Goal: Task Accomplishment & Management: Complete application form

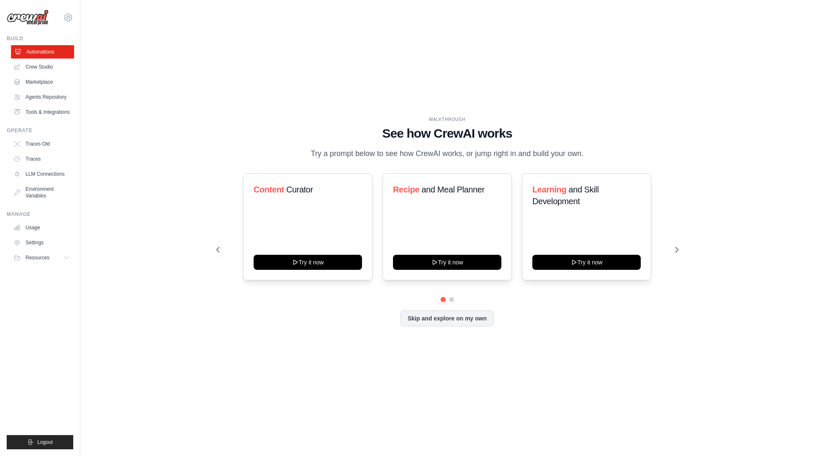
click at [31, 52] on link "Automations" at bounding box center [42, 51] width 63 height 13
click at [440, 319] on button "Skip and explore on my own" at bounding box center [447, 318] width 93 height 16
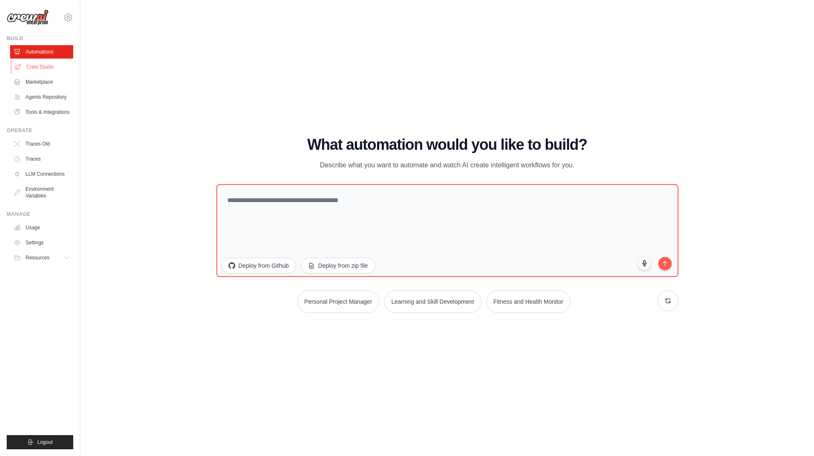
click at [31, 61] on link "Crew Studio" at bounding box center [42, 66] width 63 height 13
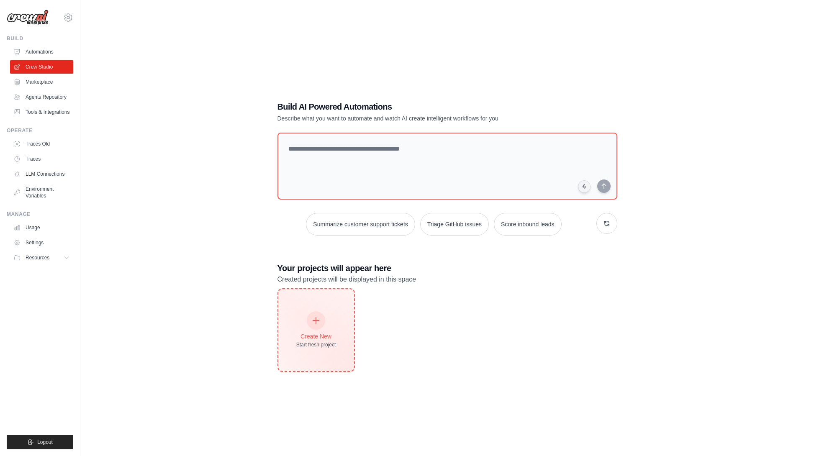
click at [312, 321] on icon at bounding box center [315, 320] width 9 height 9
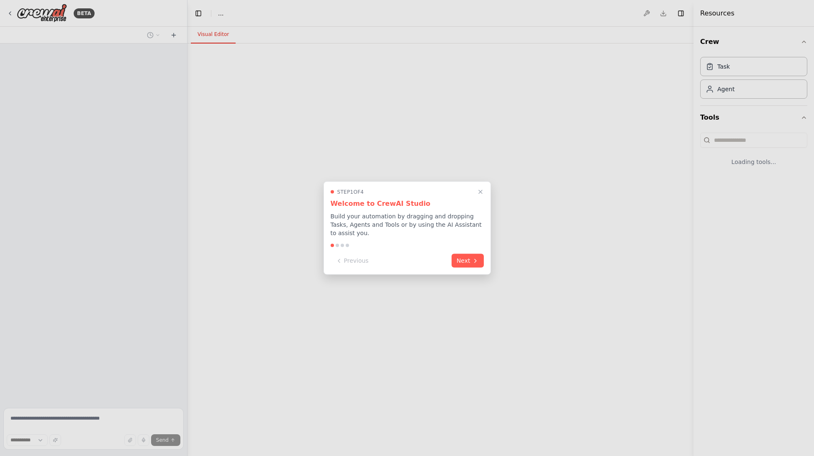
select select "****"
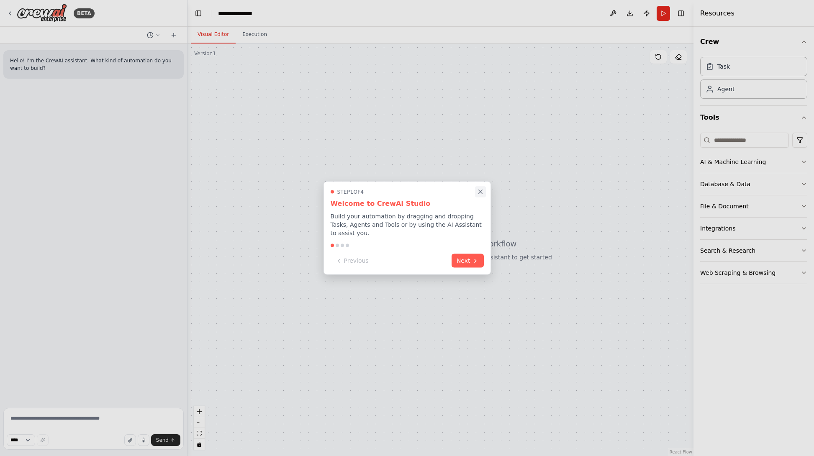
click at [478, 186] on button "Close walkthrough" at bounding box center [480, 191] width 11 height 11
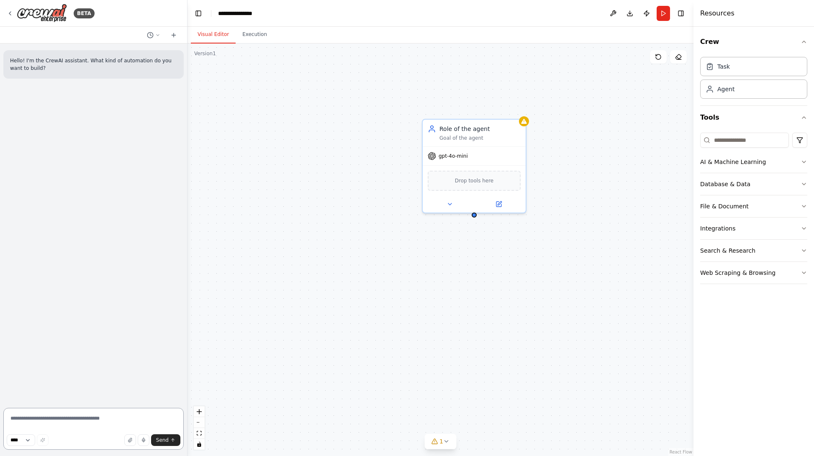
click at [52, 425] on textarea at bounding box center [93, 429] width 180 height 42
click at [49, 423] on textarea at bounding box center [93, 429] width 180 height 42
type textarea "**********"
click at [88, 204] on div "Hello! I'm the CrewAI assistant. What kind of automation do you want to build? …" at bounding box center [93, 224] width 187 height 361
click at [802, 229] on icon "button" at bounding box center [804, 228] width 7 height 7
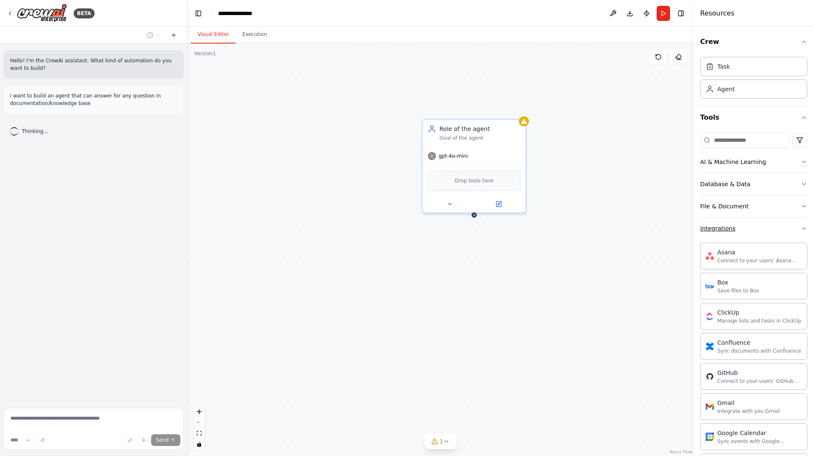
click at [803, 229] on icon "button" at bounding box center [804, 229] width 3 height 2
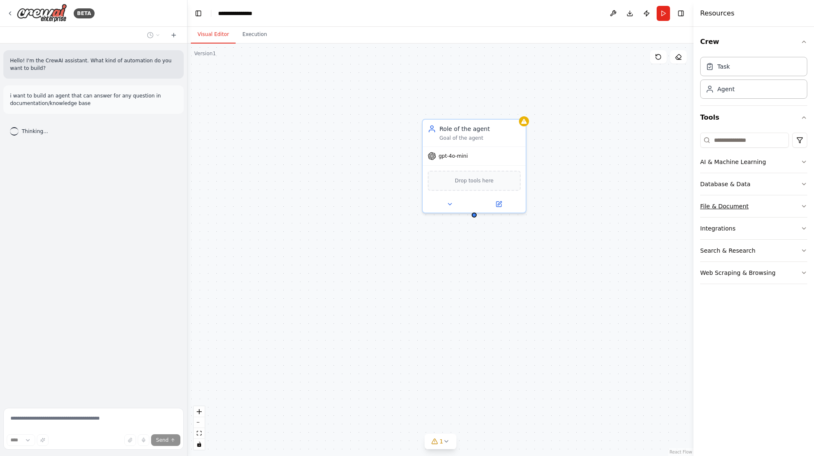
click at [802, 207] on icon "button" at bounding box center [804, 206] width 7 height 7
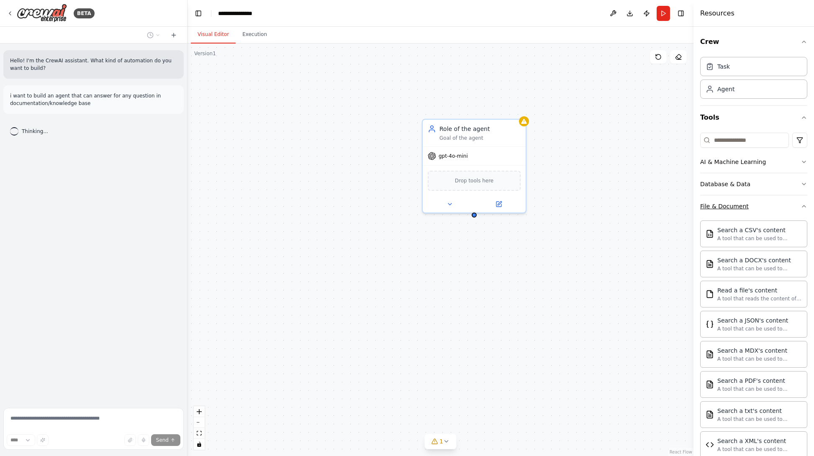
click at [802, 208] on icon "button" at bounding box center [804, 206] width 7 height 7
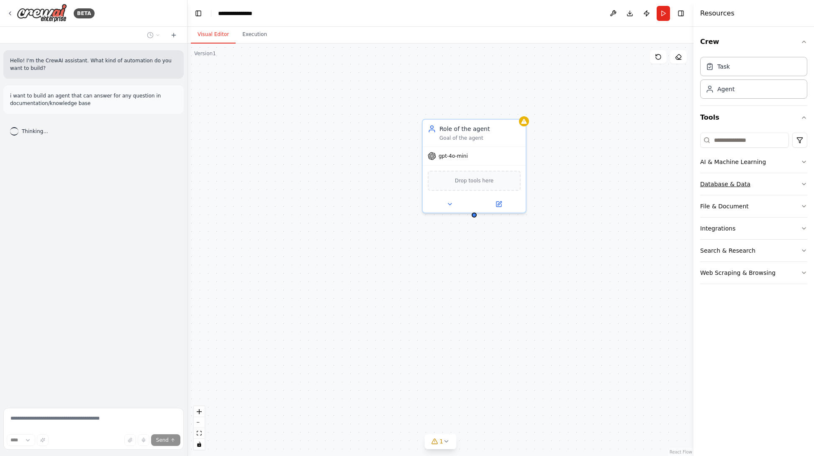
click at [801, 187] on icon "button" at bounding box center [804, 184] width 7 height 7
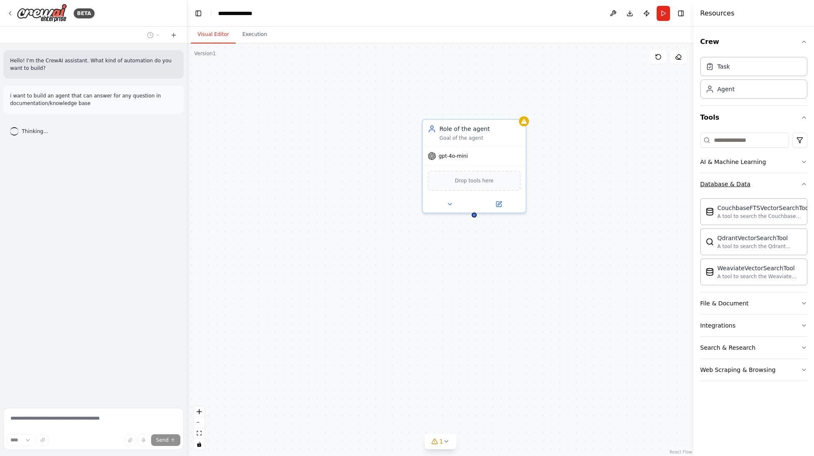
click at [801, 187] on icon "button" at bounding box center [804, 184] width 7 height 7
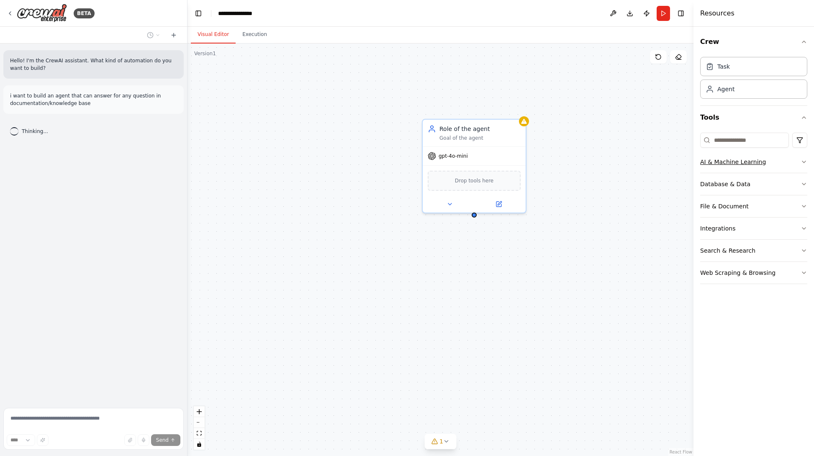
click at [800, 164] on button "AI & Machine Learning" at bounding box center [753, 162] width 107 height 22
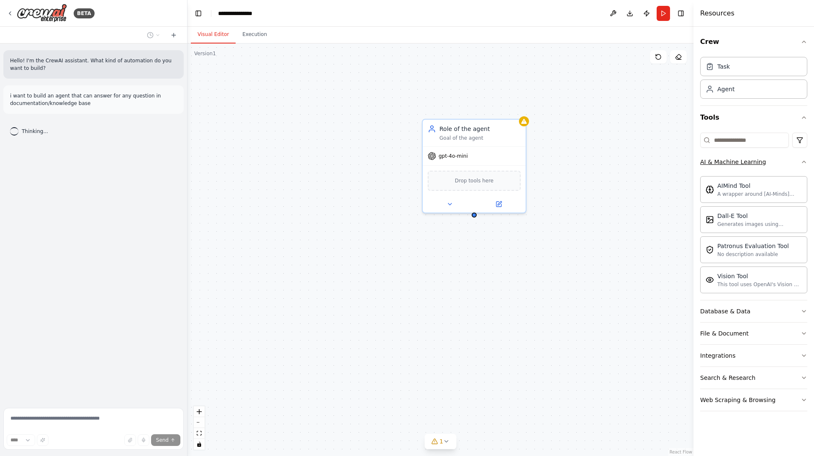
click at [800, 164] on button "AI & Machine Learning" at bounding box center [753, 162] width 107 height 22
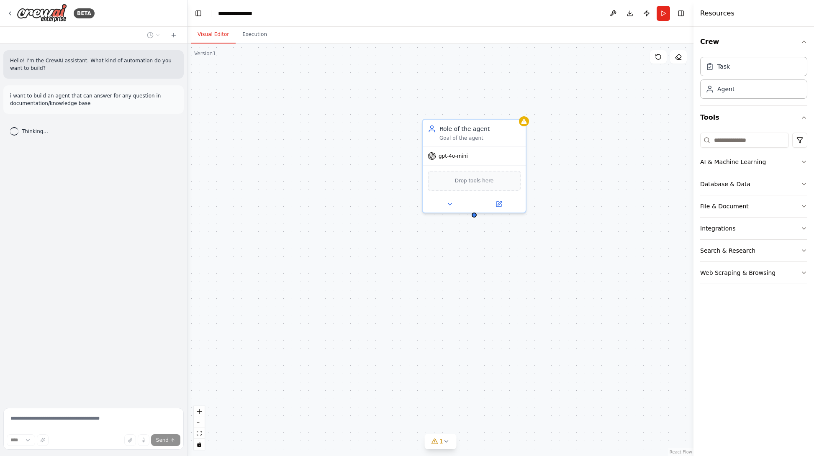
click at [800, 207] on button "File & Document" at bounding box center [753, 207] width 107 height 22
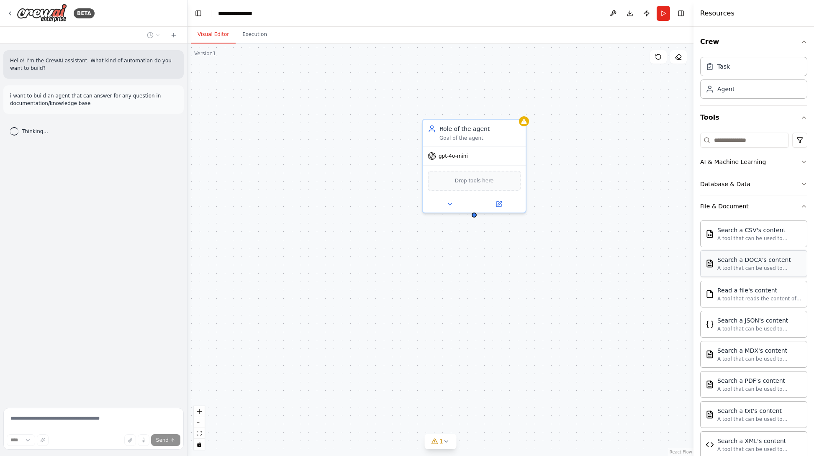
scroll to position [89, 0]
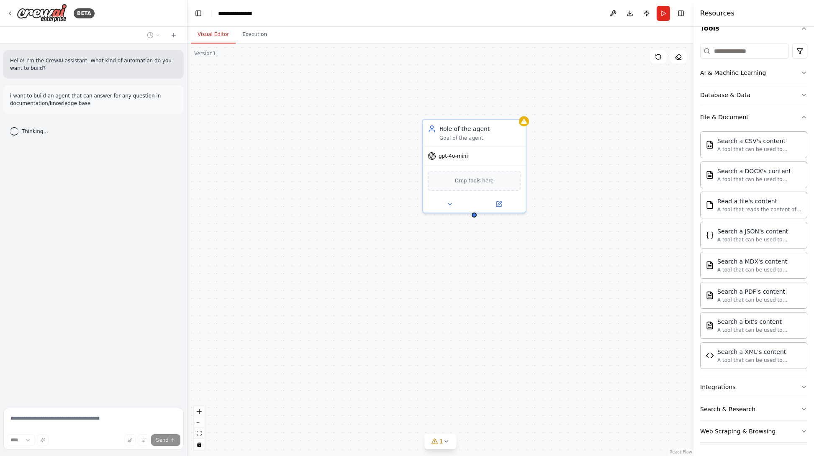
click at [801, 431] on icon "button" at bounding box center [804, 431] width 7 height 7
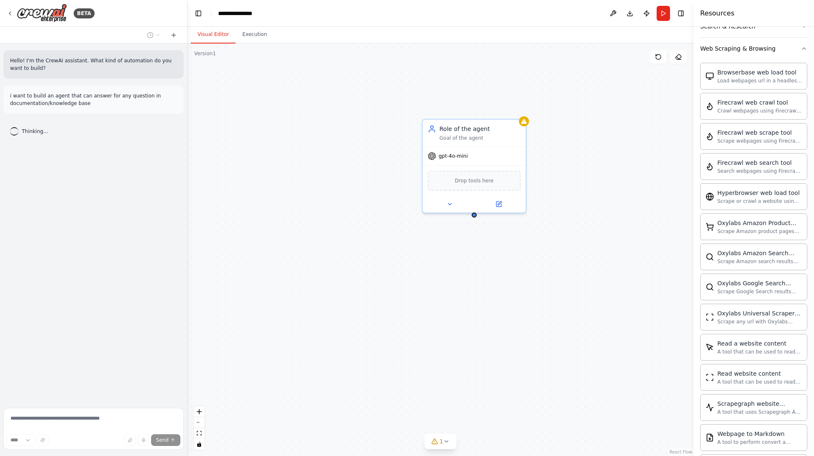
scroll to position [466, 0]
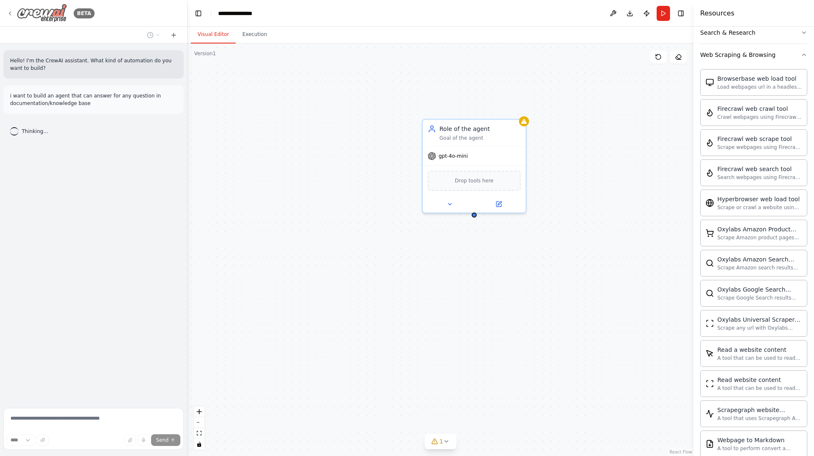
click at [57, 18] on img at bounding box center [42, 13] width 50 height 19
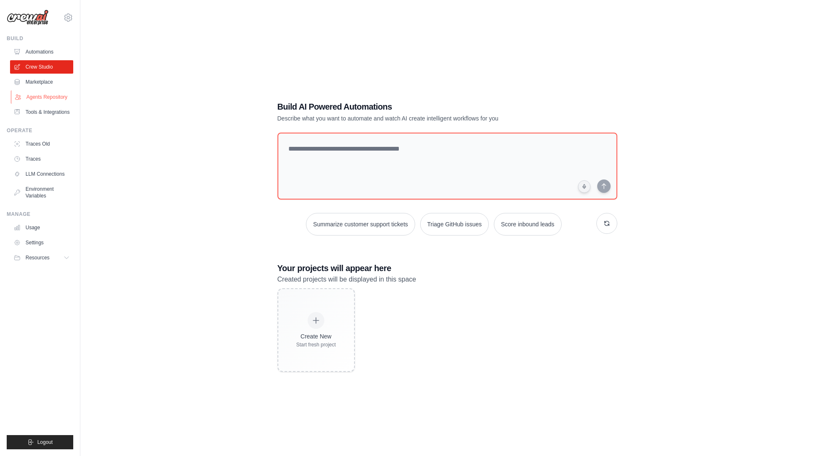
click at [31, 98] on link "Agents Repository" at bounding box center [42, 96] width 63 height 13
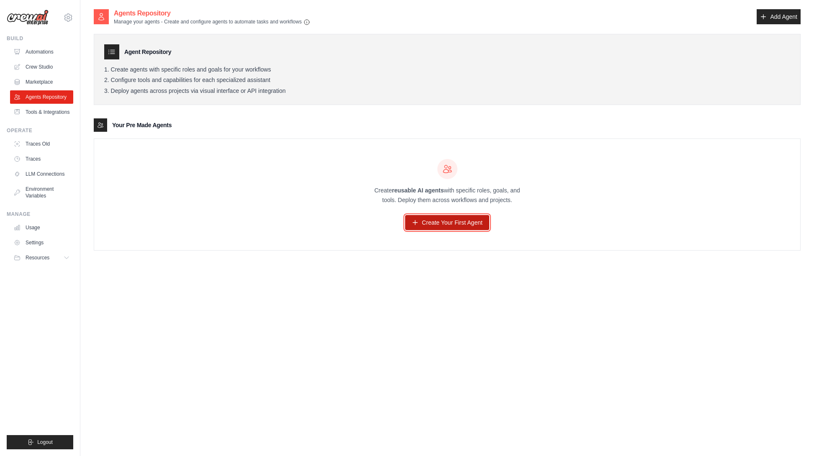
click at [432, 222] on link "Create Your First Agent" at bounding box center [447, 222] width 84 height 15
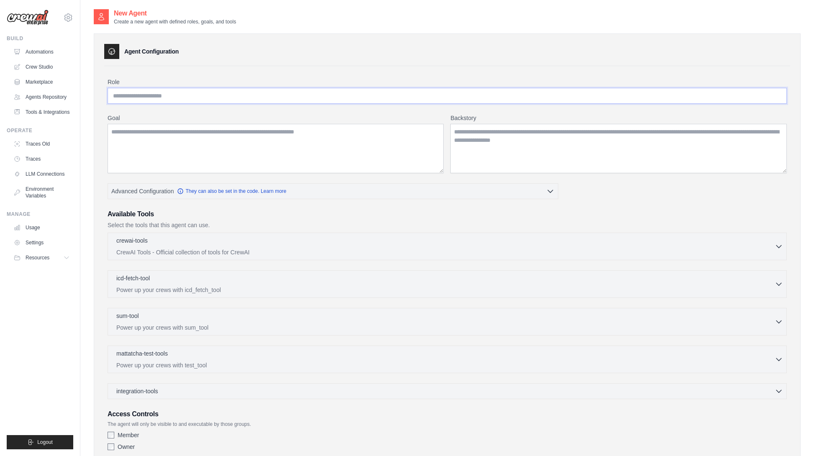
click at [160, 96] on input "Role" at bounding box center [448, 96] width 680 height 16
click at [165, 97] on input "Role" at bounding box center [448, 96] width 680 height 16
type input "**********"
click at [131, 131] on textarea "Goal" at bounding box center [276, 148] width 336 height 49
click at [130, 131] on textarea "Goal" at bounding box center [276, 148] width 336 height 49
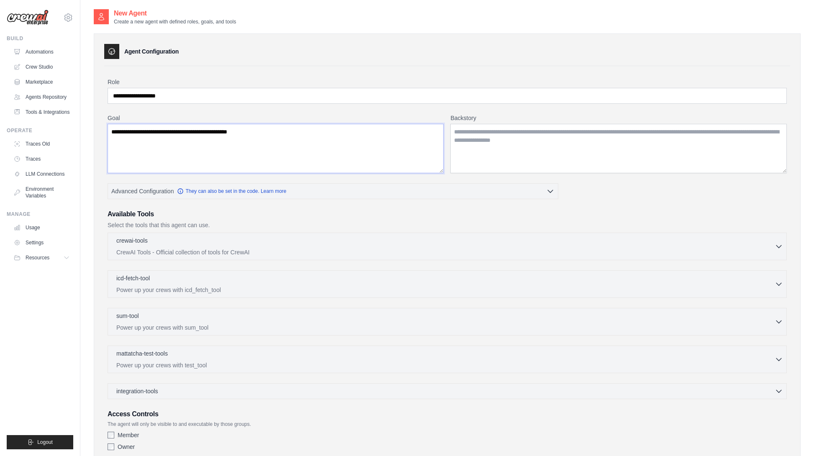
type textarea "**********"
click at [495, 147] on textarea "Backstory" at bounding box center [618, 148] width 337 height 49
click at [491, 135] on textarea "Backstory" at bounding box center [618, 148] width 337 height 49
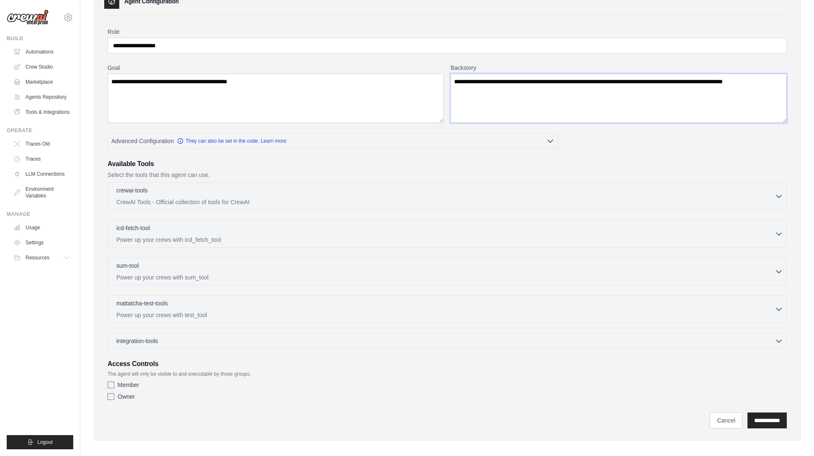
scroll to position [57, 0]
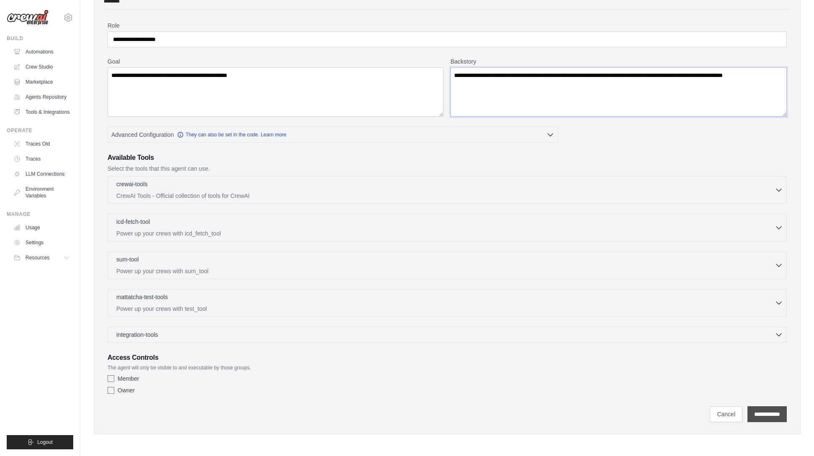
type textarea "**********"
click at [749, 413] on input "**********" at bounding box center [767, 415] width 39 height 16
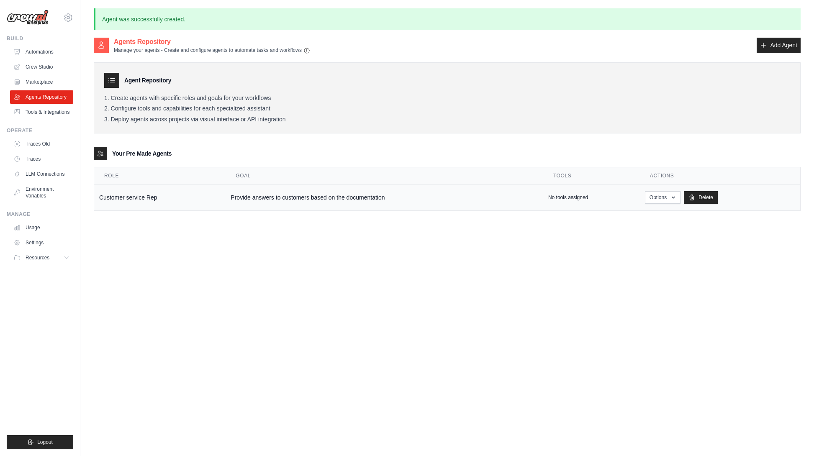
click at [146, 199] on td "Customer service Rep" at bounding box center [159, 198] width 131 height 26
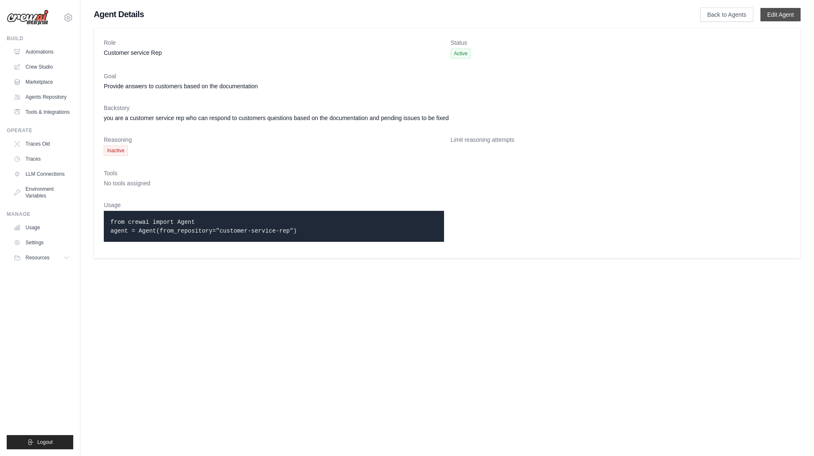
click at [770, 12] on link "Edit Agent" at bounding box center [781, 14] width 40 height 13
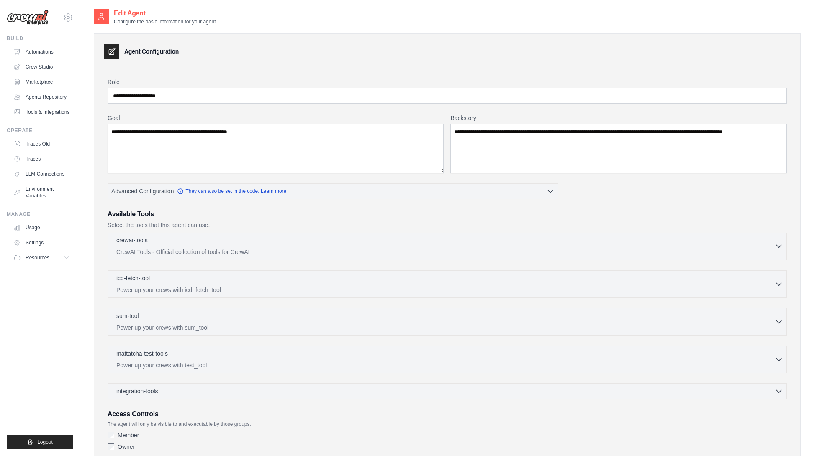
click at [185, 251] on p "CrewAI Tools - Official collection of tools for CrewAI" at bounding box center [445, 252] width 659 height 8
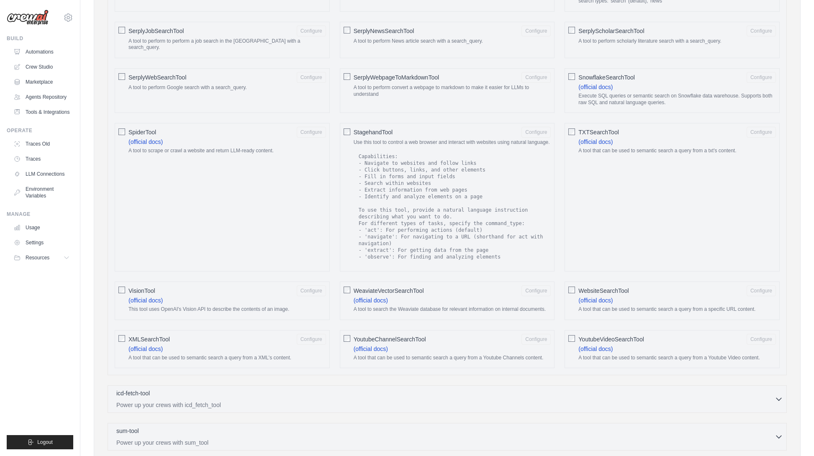
scroll to position [1258, 0]
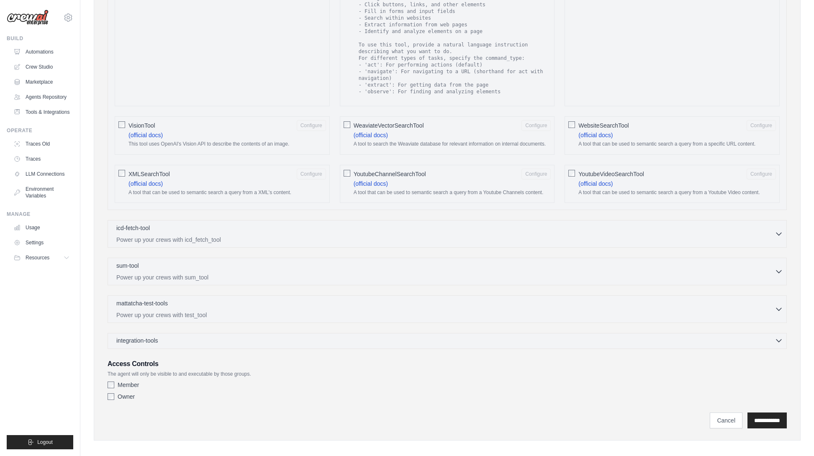
click at [180, 337] on div "integration-tools 0 selected" at bounding box center [449, 341] width 667 height 8
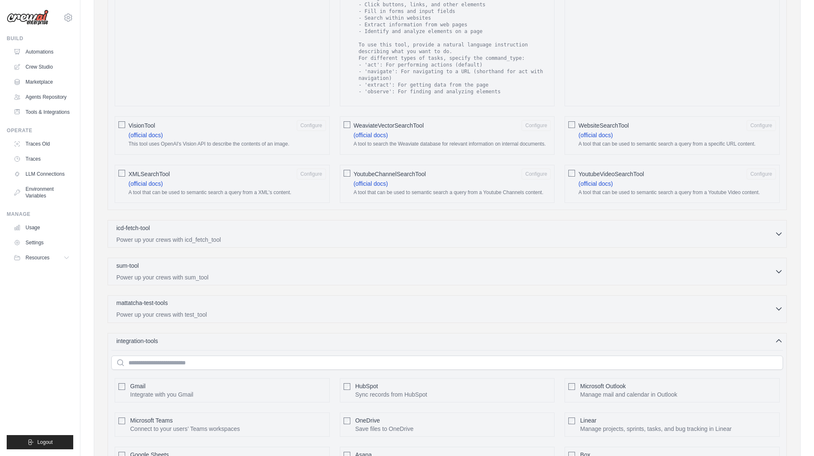
click at [172, 303] on div "mattatcha-test-tools 0 selected Power up your crews with test_tool" at bounding box center [445, 309] width 659 height 20
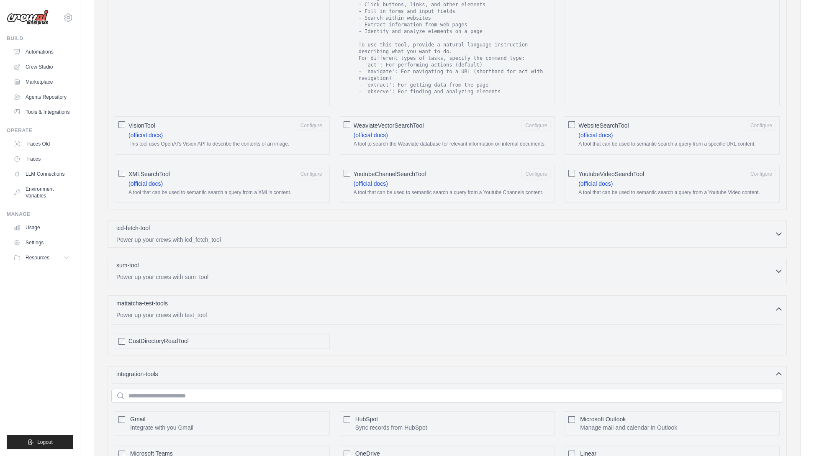
click at [178, 263] on div "sum-tool 0 selected" at bounding box center [445, 266] width 659 height 10
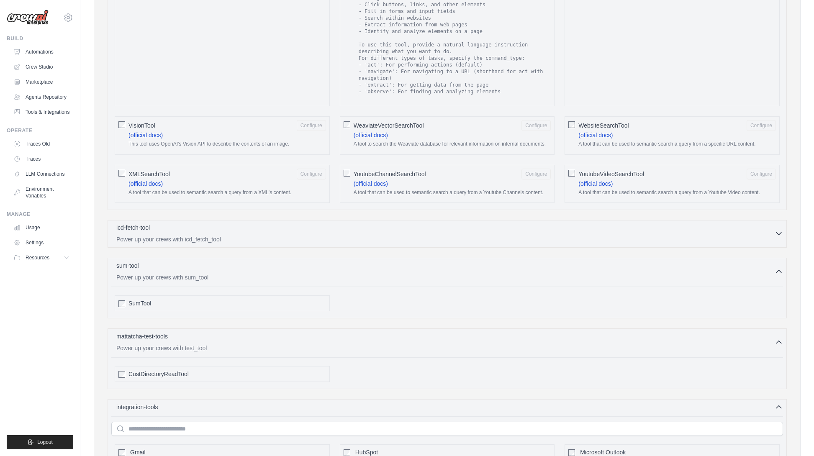
click at [180, 228] on div "icd-fetch-tool 0 selected Power up your crews with icd_fetch_tool" at bounding box center [445, 234] width 659 height 20
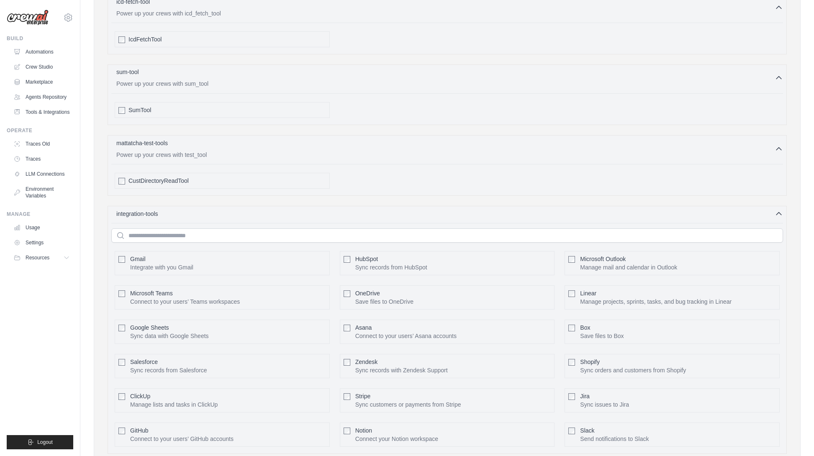
scroll to position [1590, 0]
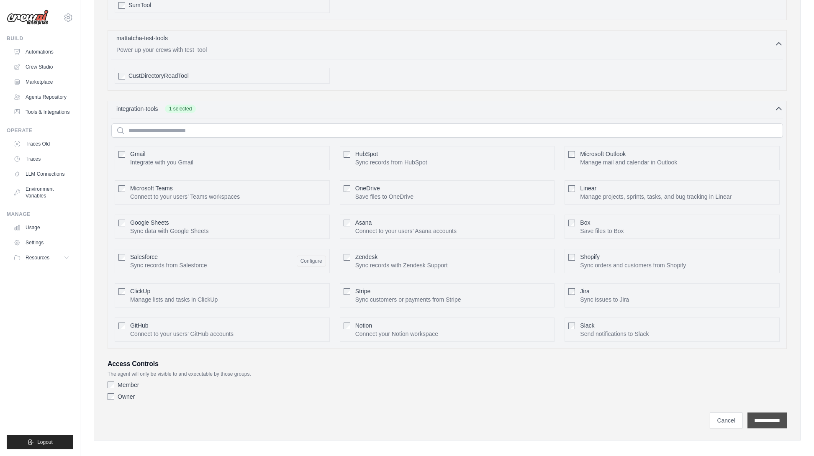
click at [767, 417] on input "**********" at bounding box center [767, 421] width 39 height 16
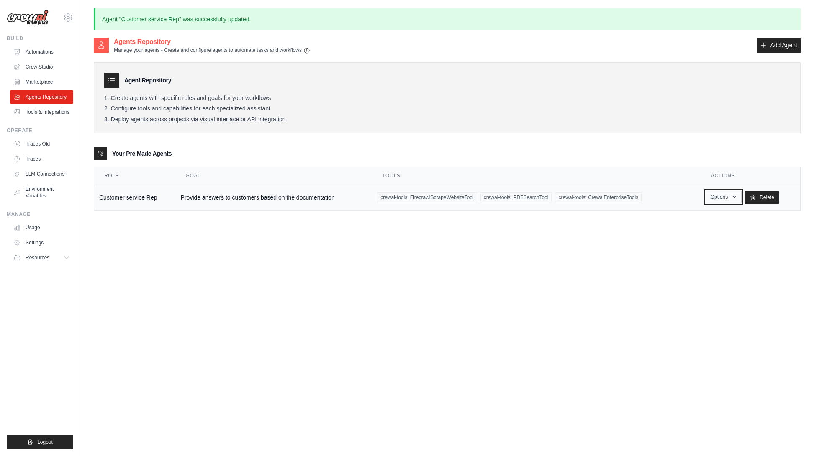
click at [730, 203] on button "Options" at bounding box center [724, 197] width 36 height 13
click at [695, 216] on link "Show" at bounding box center [712, 216] width 60 height 15
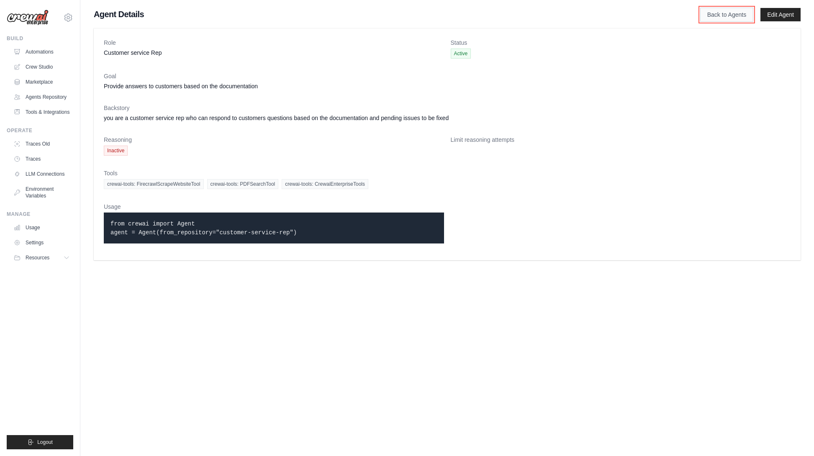
click at [730, 16] on link "Back to Agents" at bounding box center [726, 15] width 53 height 14
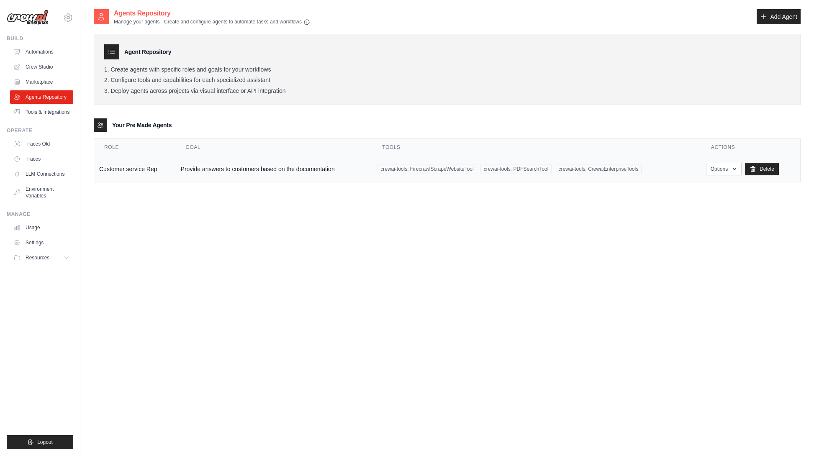
click at [121, 172] on td "Customer service Rep" at bounding box center [135, 169] width 82 height 26
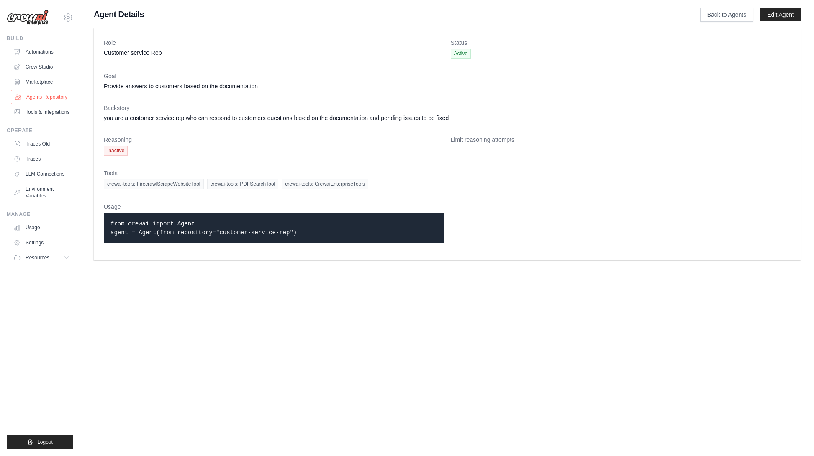
click at [56, 98] on link "Agents Repository" at bounding box center [42, 96] width 63 height 13
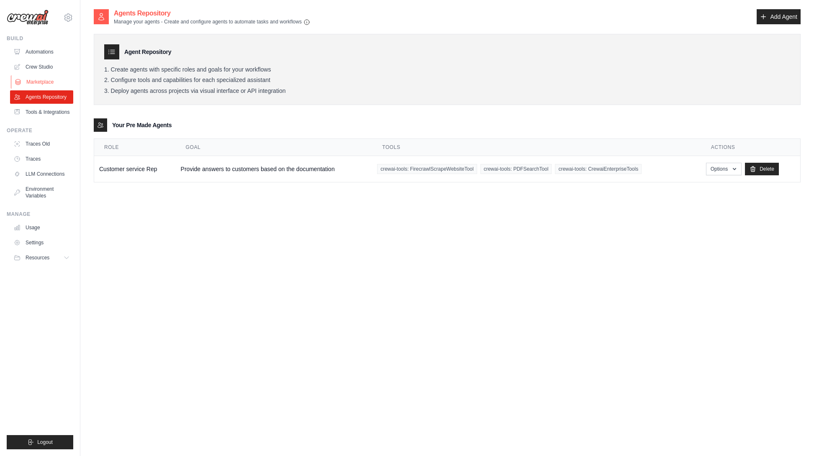
click at [40, 83] on link "Marketplace" at bounding box center [42, 81] width 63 height 13
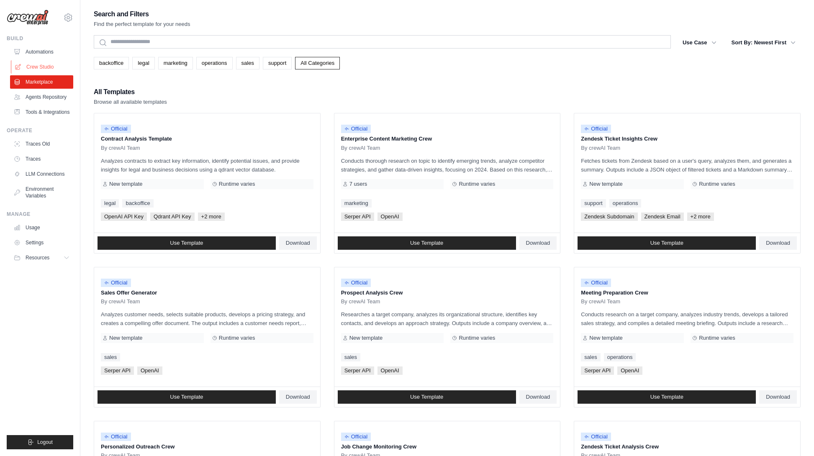
click at [39, 67] on link "Crew Studio" at bounding box center [42, 66] width 63 height 13
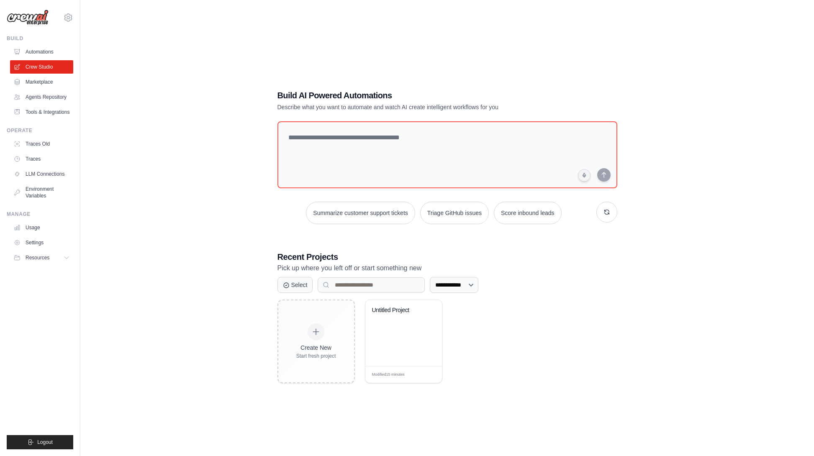
click at [42, 49] on link "Automations" at bounding box center [41, 51] width 63 height 13
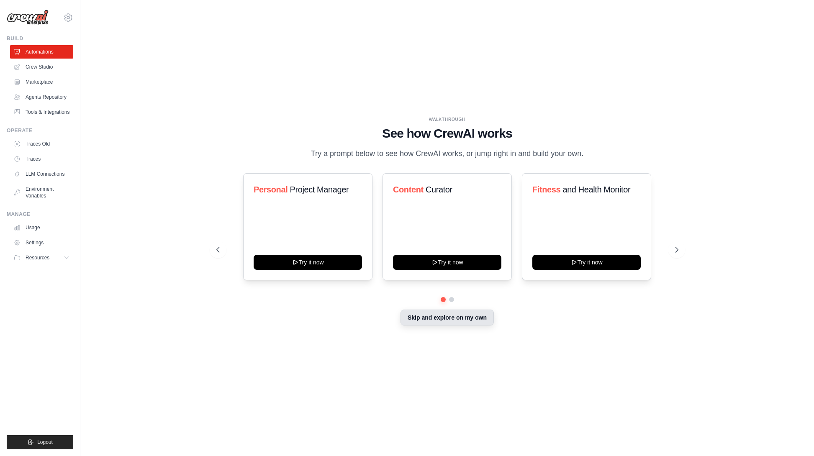
click at [419, 322] on button "Skip and explore on my own" at bounding box center [447, 318] width 93 height 16
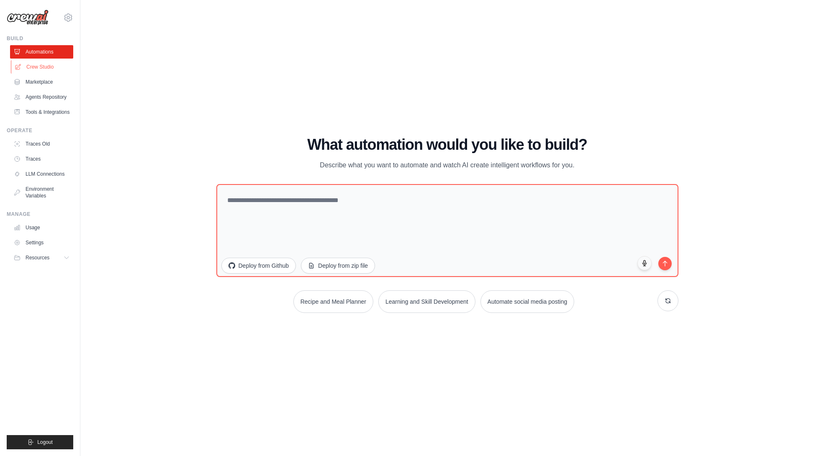
click at [40, 66] on link "Crew Studio" at bounding box center [42, 66] width 63 height 13
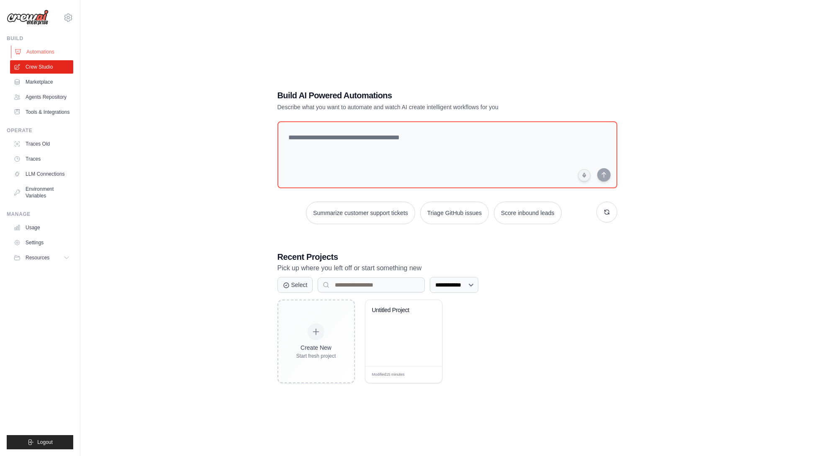
click at [39, 54] on link "Automations" at bounding box center [42, 51] width 63 height 13
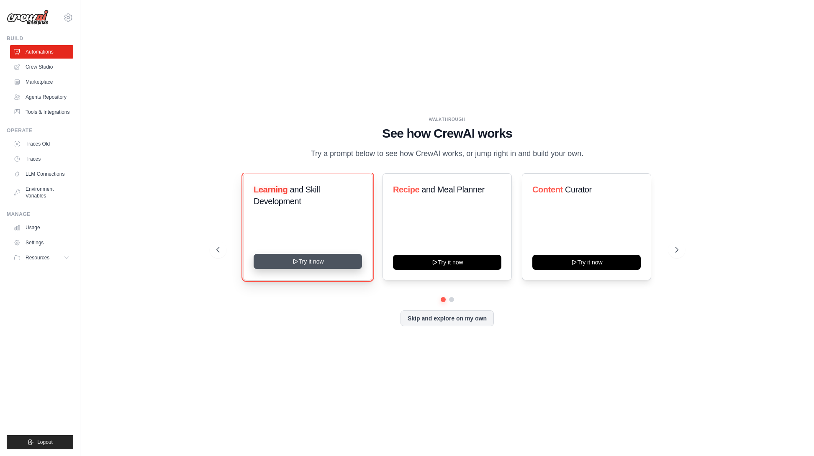
click at [307, 260] on button "Try it now" at bounding box center [308, 261] width 108 height 15
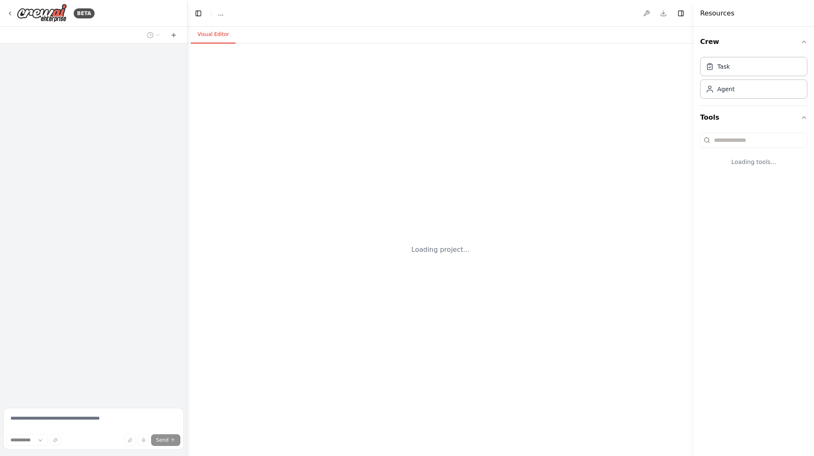
select select "****"
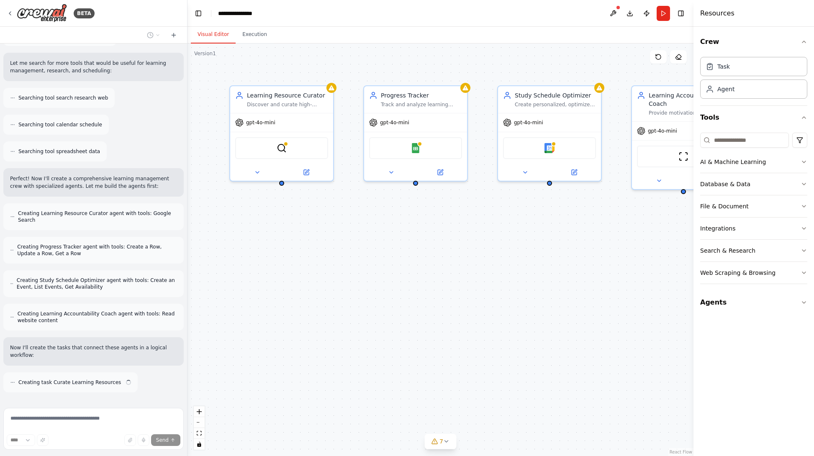
scroll to position [178, 0]
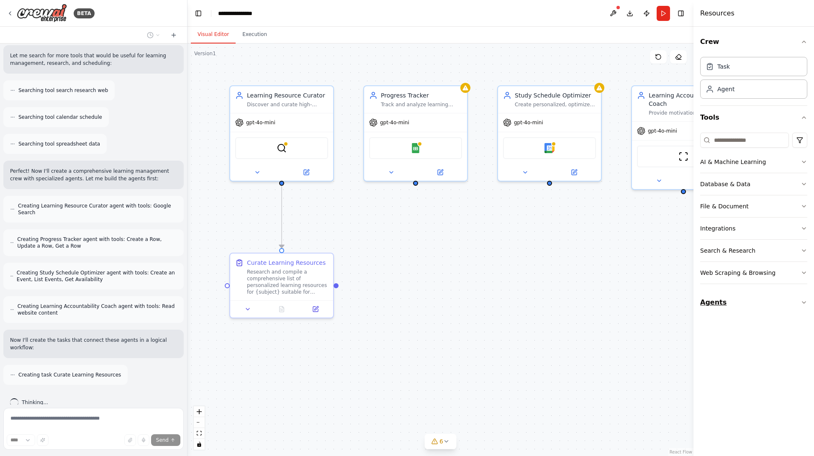
click at [804, 303] on icon "button" at bounding box center [804, 303] width 3 height 2
click at [738, 352] on div "Customer service Rep" at bounding box center [760, 349] width 85 height 8
